Goal: Task Accomplishment & Management: Complete application form

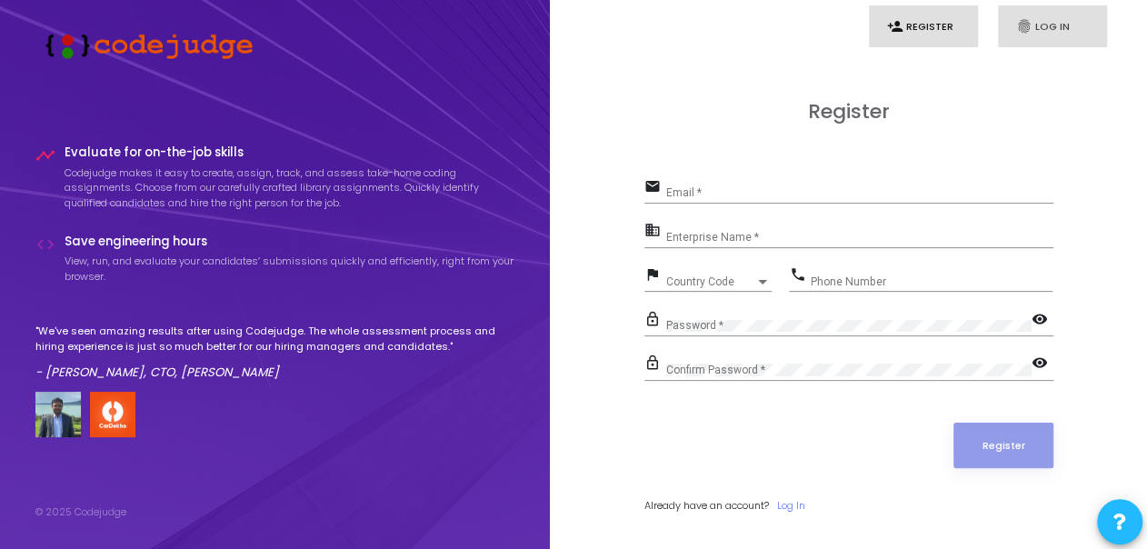
click at [1018, 40] on link "fingerprint Log In" at bounding box center [1052, 26] width 109 height 43
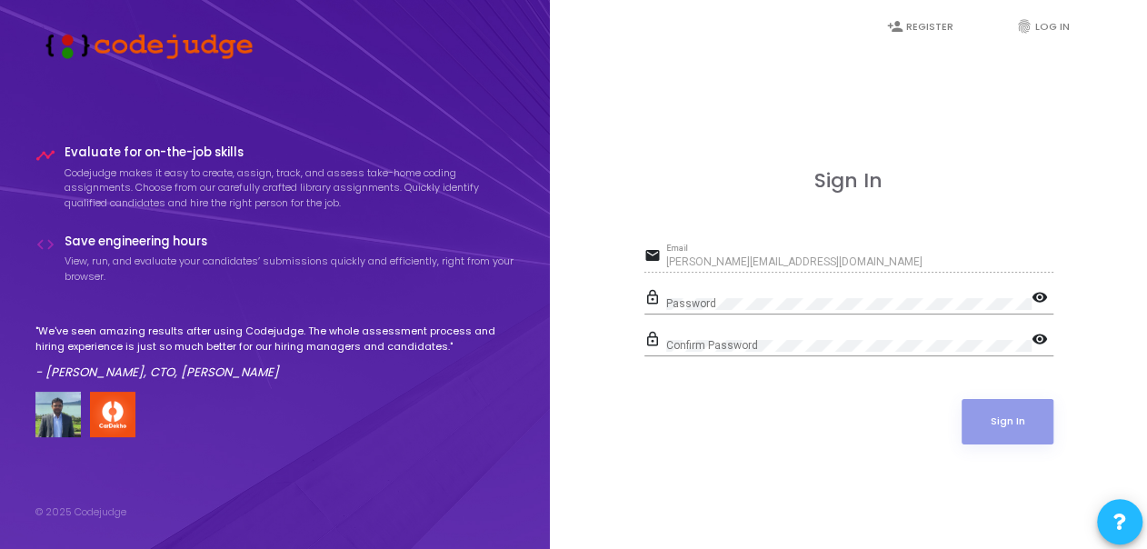
click at [841, 295] on div "Password" at bounding box center [848, 300] width 365 height 28
click at [679, 335] on div "Confirm Password" at bounding box center [848, 342] width 365 height 28
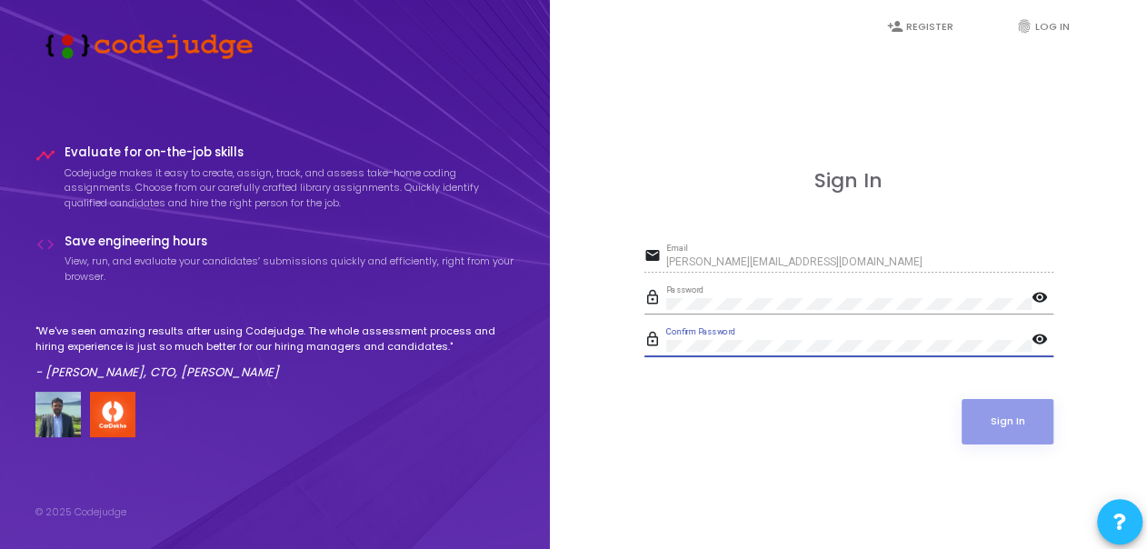
click at [1047, 297] on mat-icon "visibility" at bounding box center [1042, 299] width 22 height 22
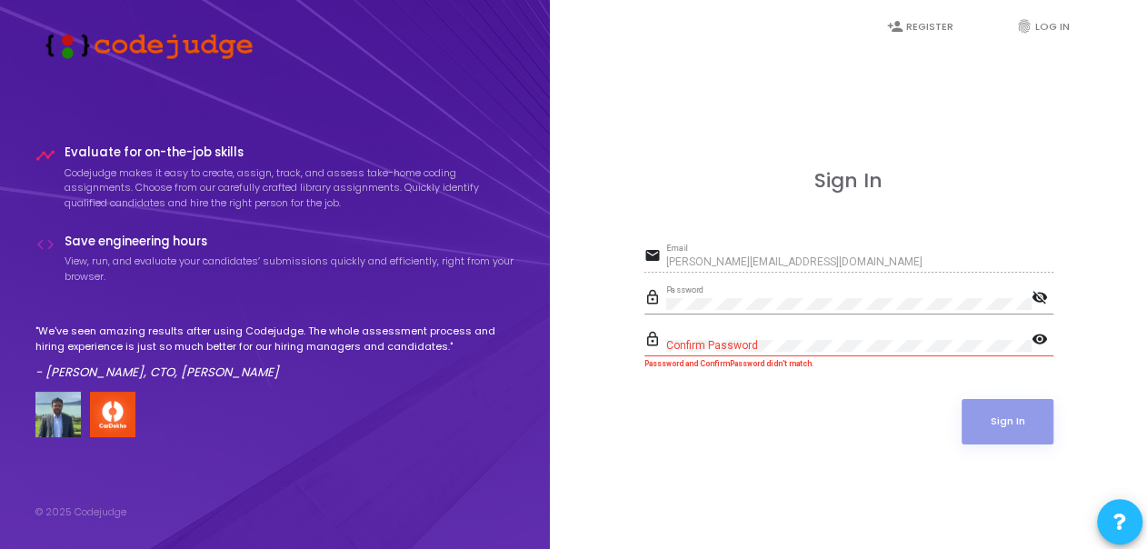
click at [677, 335] on div "Confirm Password" at bounding box center [848, 342] width 365 height 28
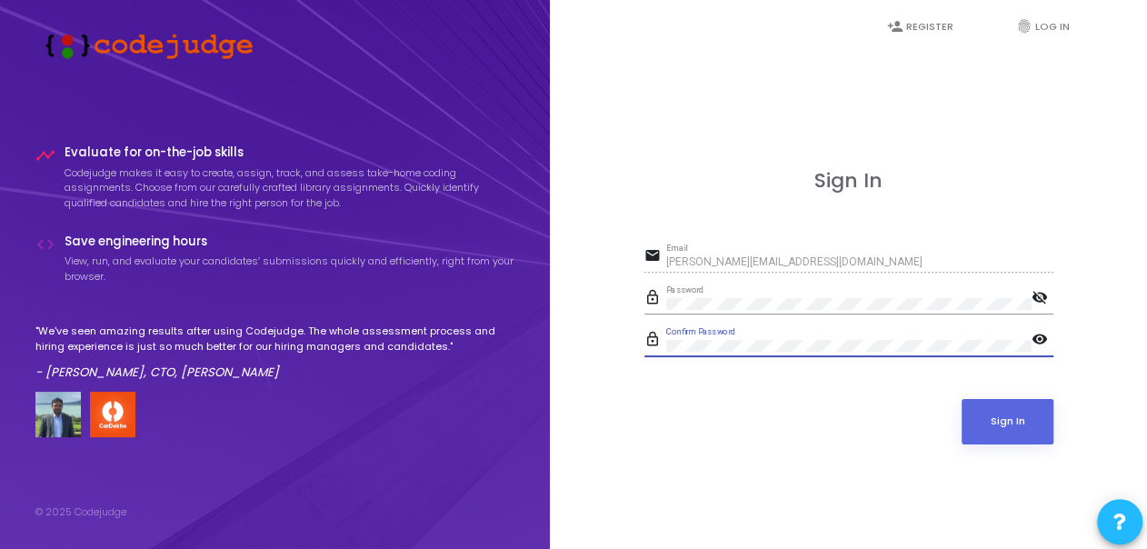
click at [1130, 396] on div "person_add Register fingerprint Log In Sign In email [PERSON_NAME][EMAIL_ADDRES…" at bounding box center [848, 274] width 597 height 549
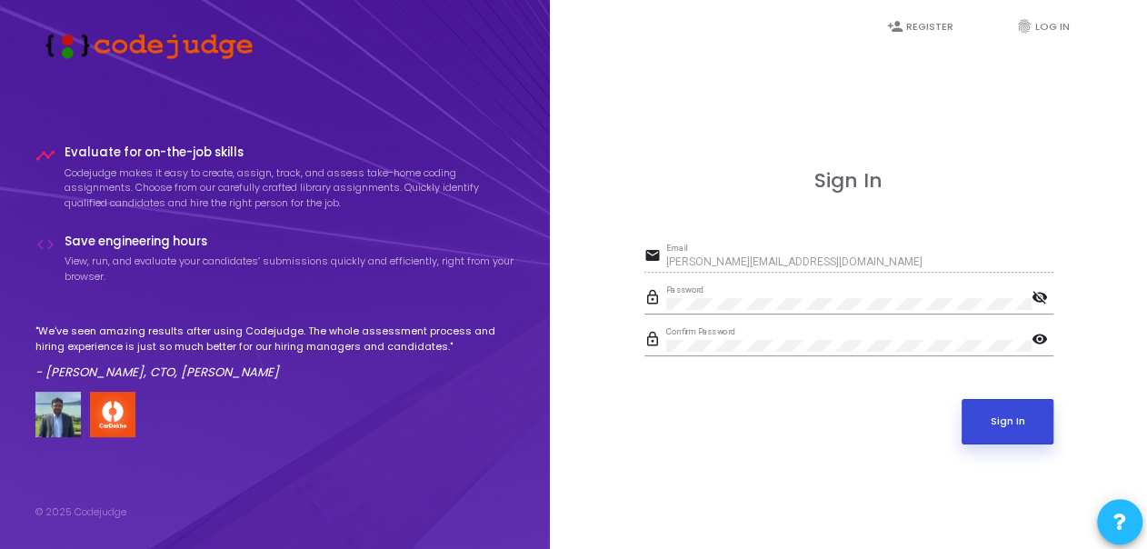
click at [1021, 422] on button "Sign In" at bounding box center [1007, 421] width 92 height 45
